Goal: Task Accomplishment & Management: Use online tool/utility

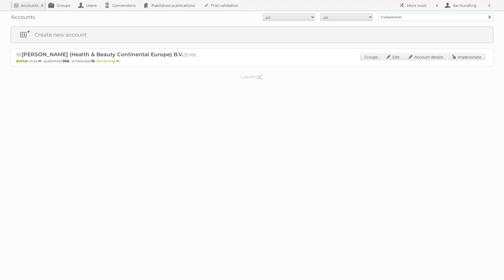
drag, startPoint x: 413, startPoint y: 17, endPoint x: 420, endPoint y: 17, distance: 6.6
click at [413, 17] on input "trekpleister" at bounding box center [436, 17] width 116 height 8
click at [492, 18] on link at bounding box center [490, 17] width 8 height 8
click at [439, 14] on input "trekpleister" at bounding box center [436, 17] width 116 height 8
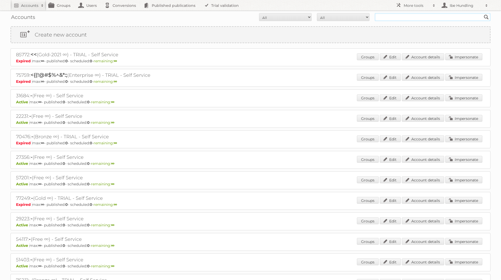
click at [399, 16] on input "text" at bounding box center [432, 17] width 116 height 8
type input "ibe@publitas"
click at [482, 13] on input "Search" at bounding box center [486, 17] width 8 height 8
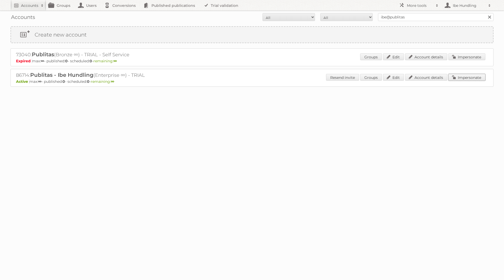
click at [478, 74] on link "Impersonate" at bounding box center [467, 77] width 37 height 7
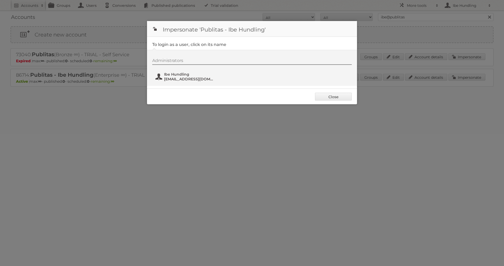
click at [178, 71] on button "Ibe Hundling ibe@publitas.com" at bounding box center [186, 76] width 62 height 11
